Goal: Go to known website: Go to known website

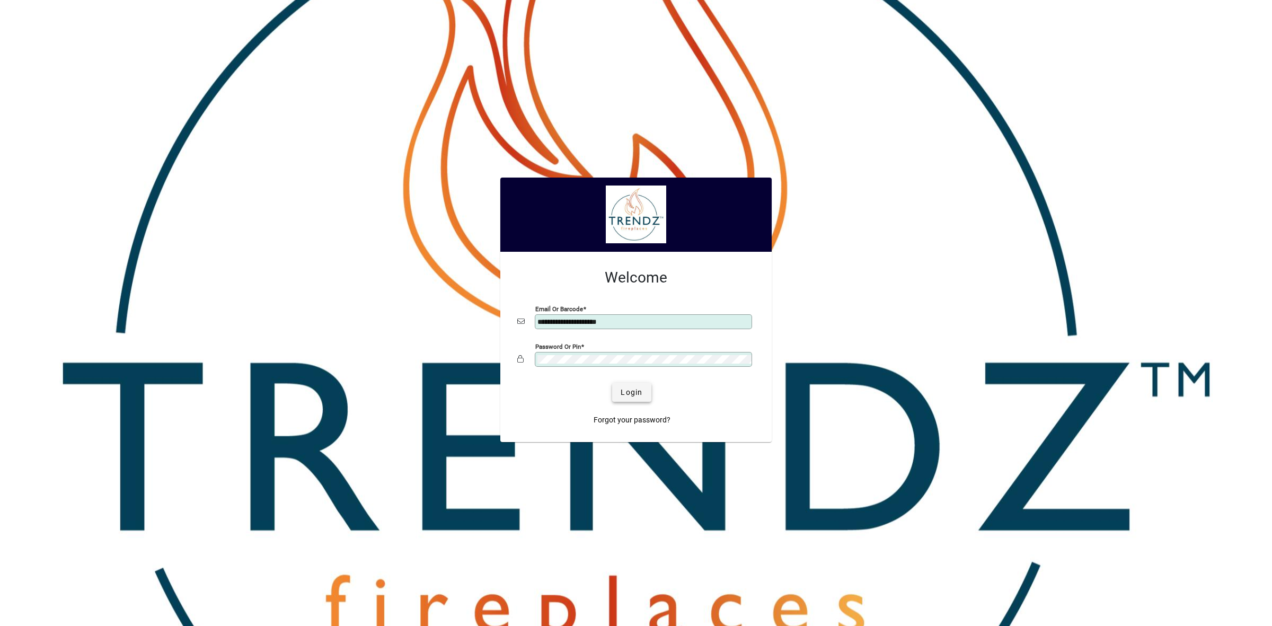
click at [631, 390] on span "Login" at bounding box center [632, 392] width 22 height 11
